Goal: Find specific page/section: Find specific page/section

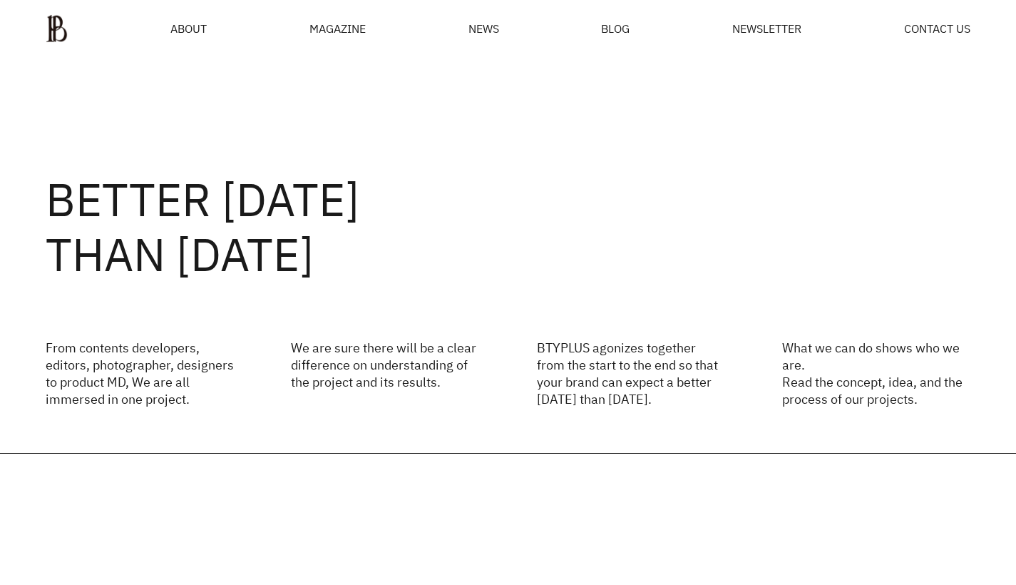
click at [178, 29] on span "ABOUT" at bounding box center [188, 28] width 36 height 11
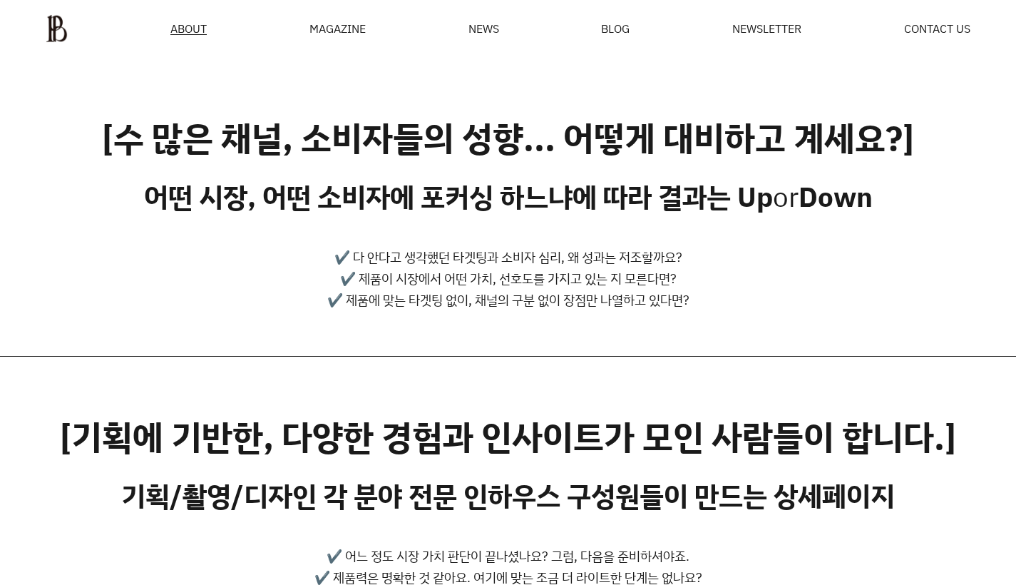
click at [950, 31] on span "CONTACT US" at bounding box center [937, 28] width 66 height 11
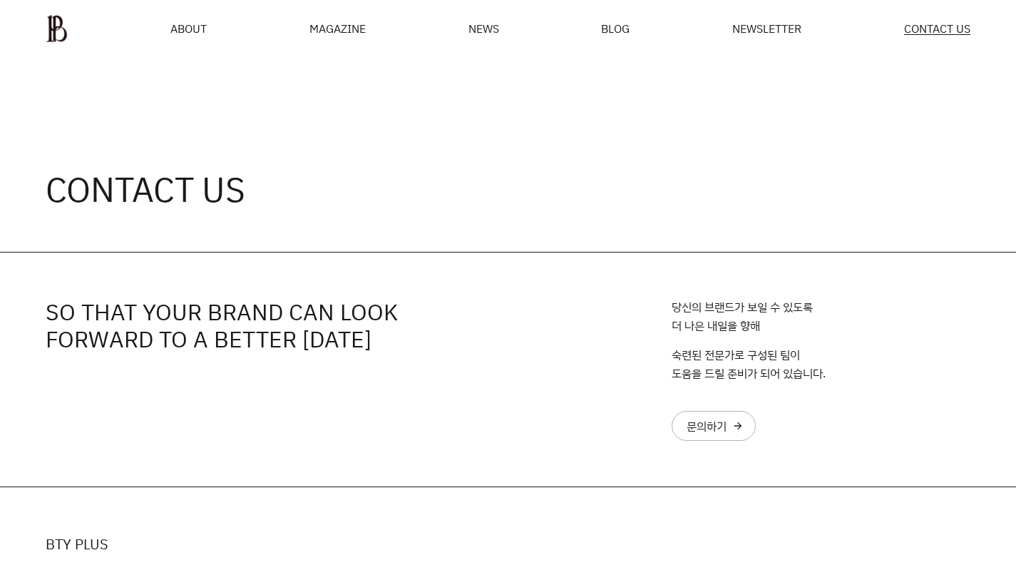
click at [183, 28] on span "ABOUT" at bounding box center [188, 28] width 36 height 11
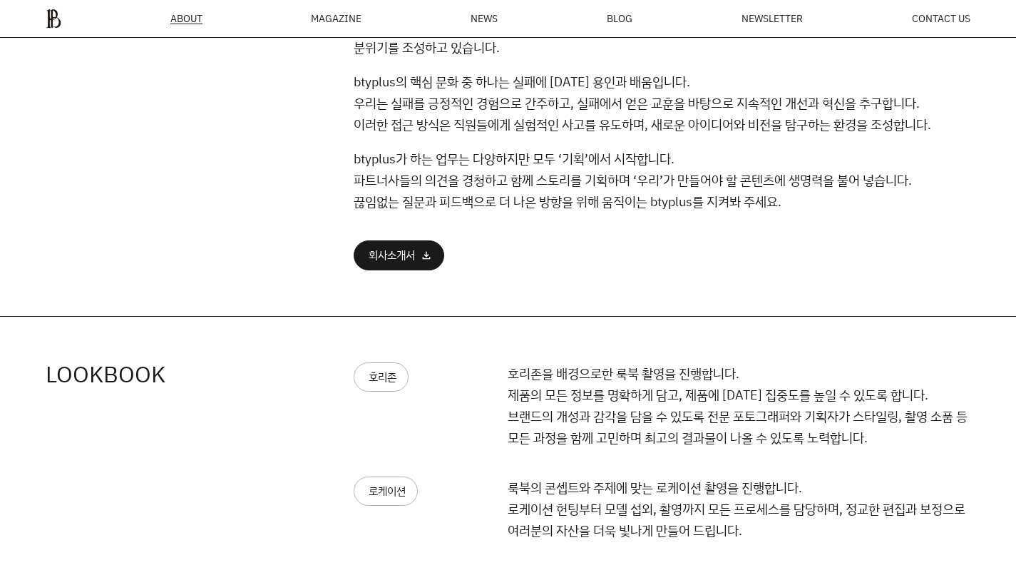
scroll to position [1003, 0]
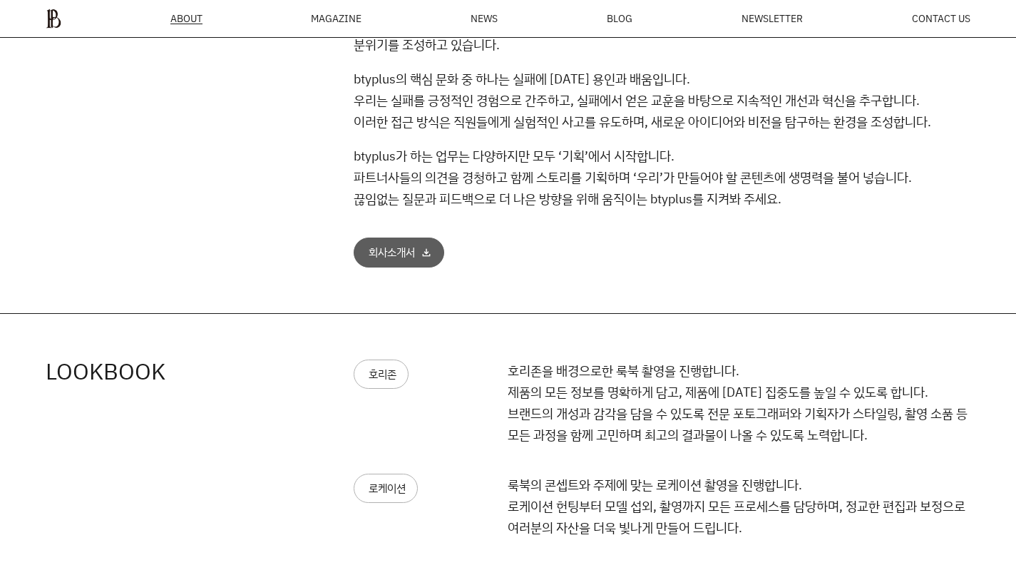
click at [412, 250] on div "회사소개서" at bounding box center [392, 252] width 46 height 11
